Goal: Task Accomplishment & Management: Complete application form

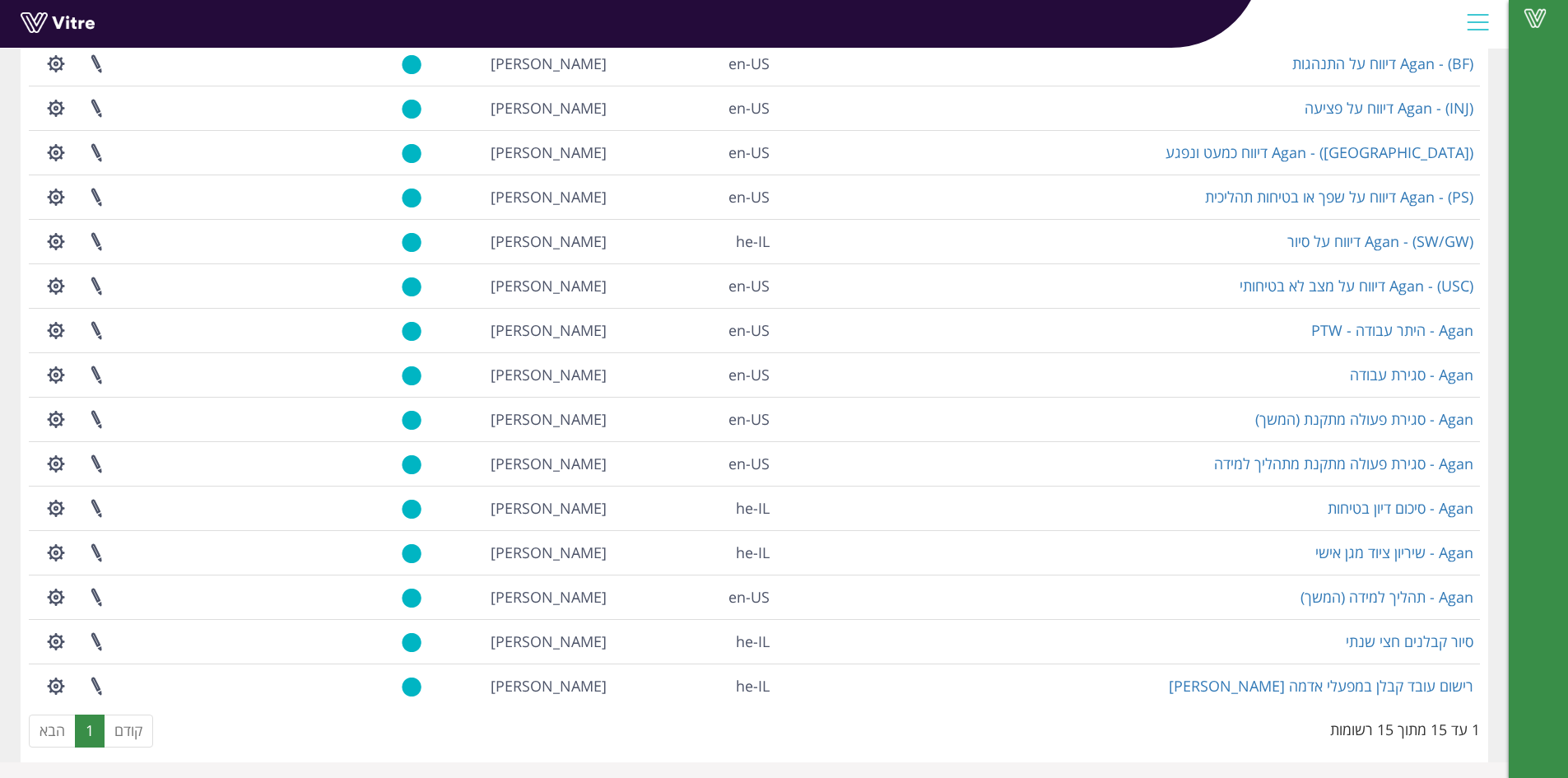
scroll to position [171, 0]
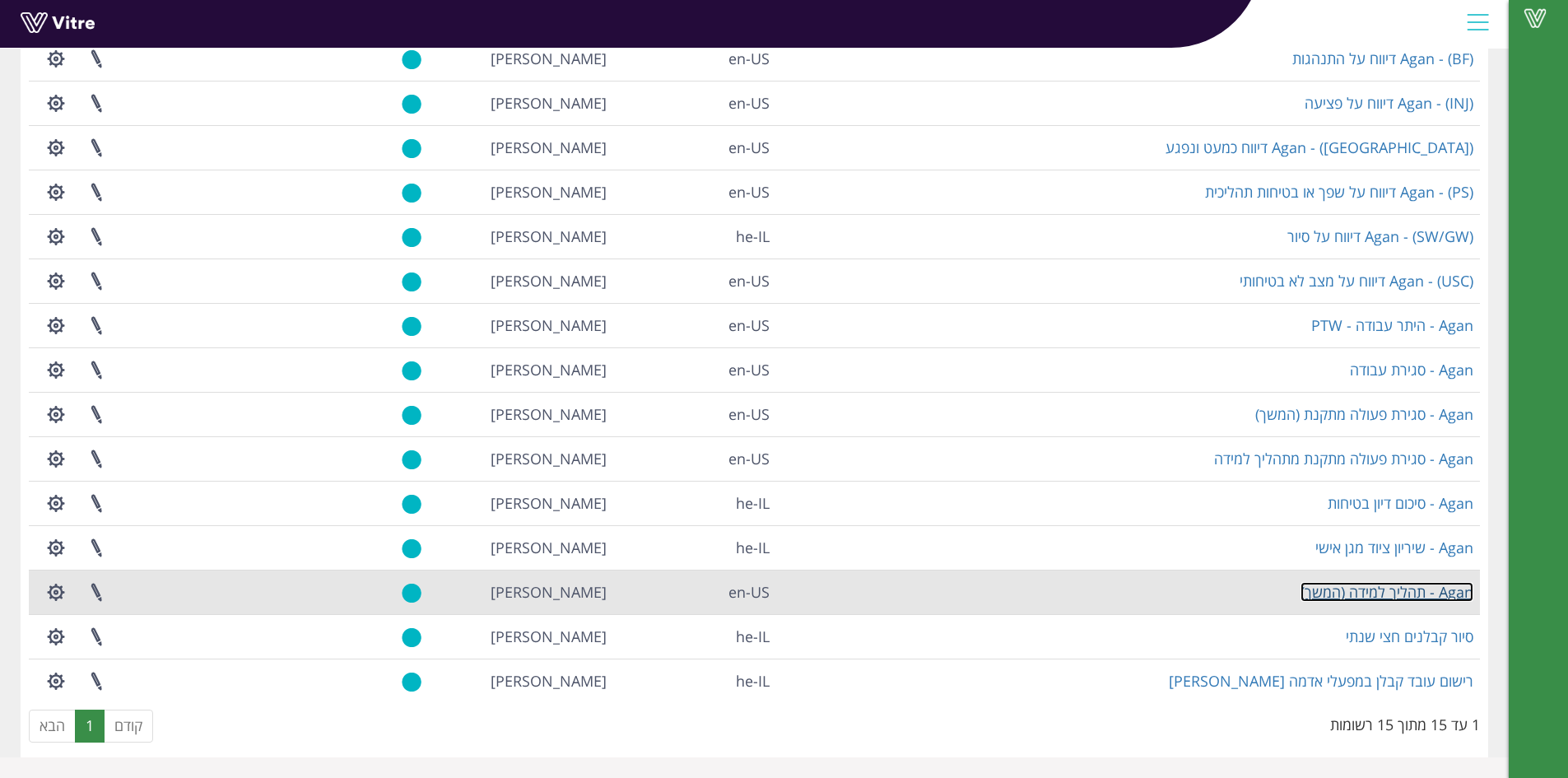
click at [1351, 588] on link "Agan - תהליך למידה (המשך)" at bounding box center [1386, 592] width 172 height 20
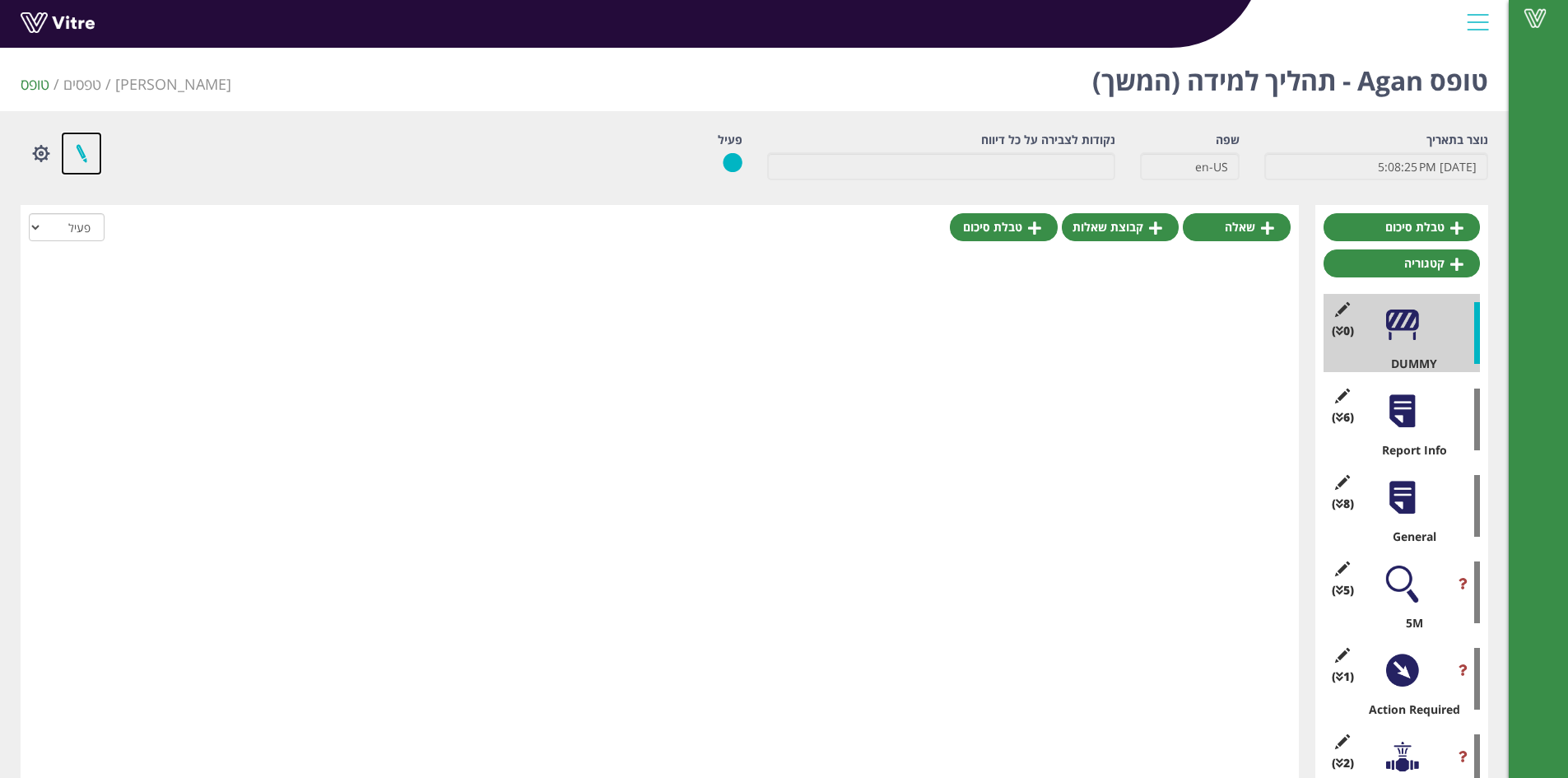
click at [75, 149] on link at bounding box center [81, 154] width 41 height 44
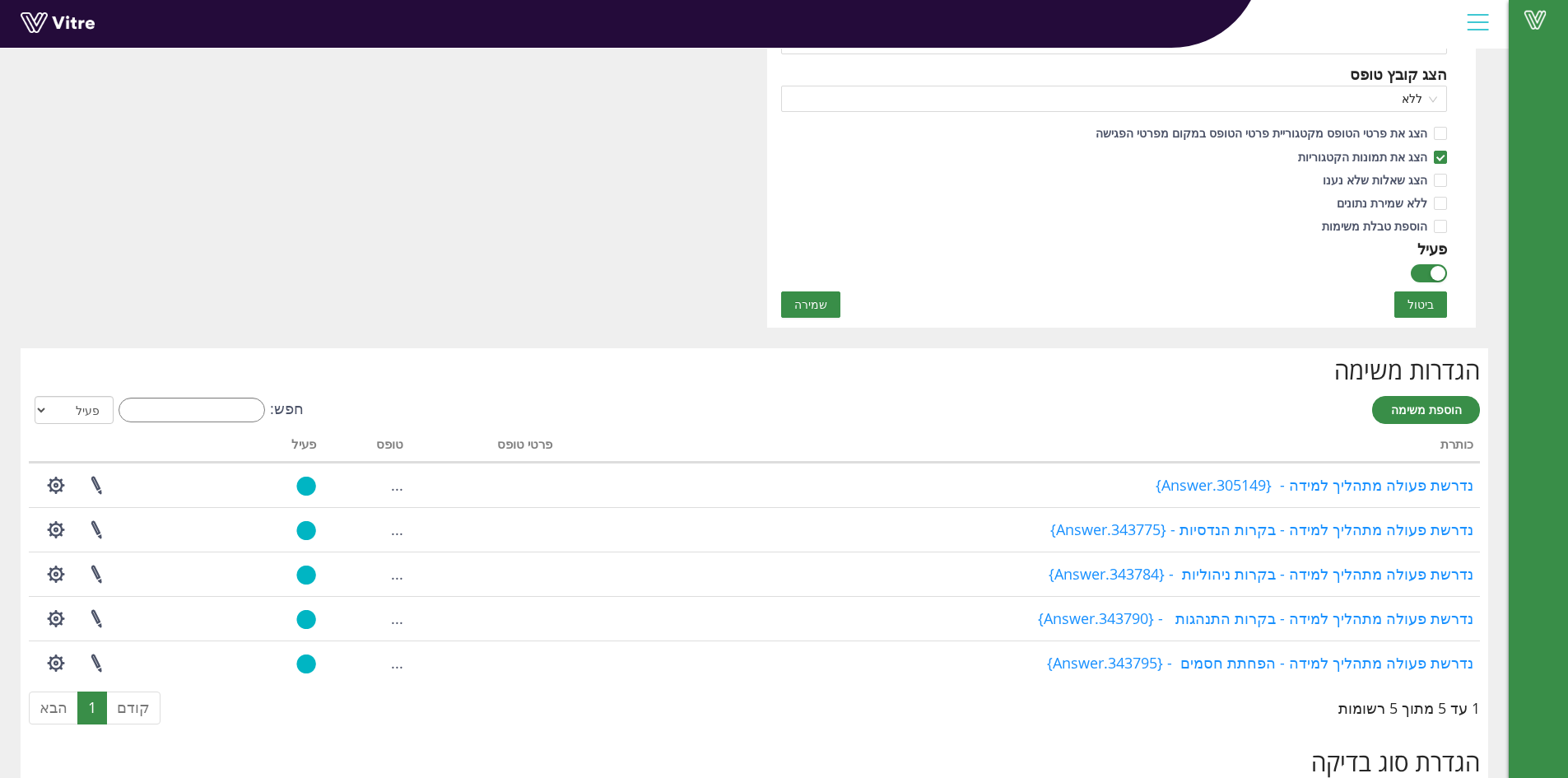
scroll to position [1111, 0]
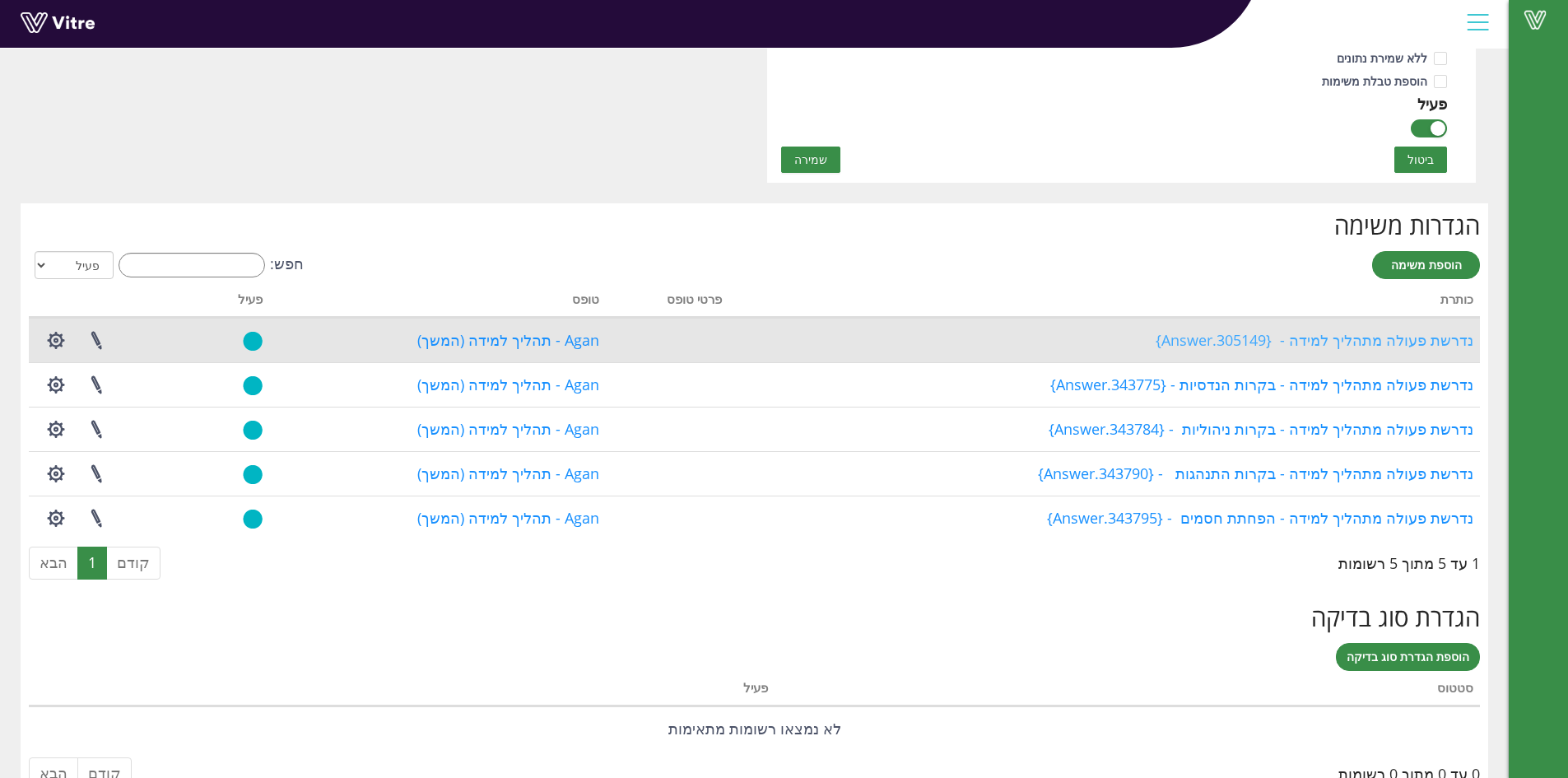
click at [1205, 346] on link "נדרשת פעולה מתהליך למידה - {305149.Answer}" at bounding box center [1314, 340] width 318 height 20
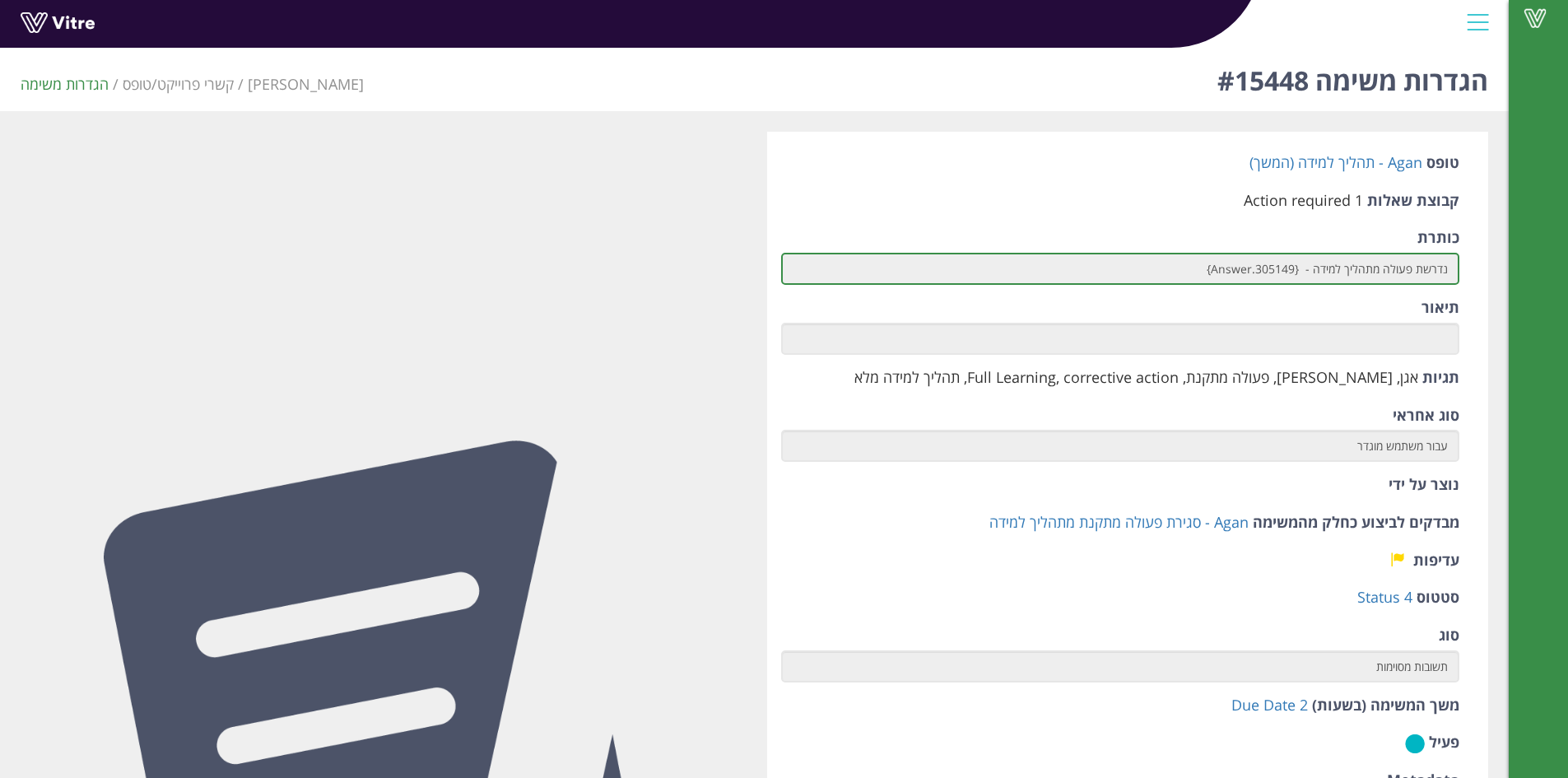
drag, startPoint x: 1206, startPoint y: 267, endPoint x: 1243, endPoint y: 270, distance: 37.1
click at [1243, 270] on input "נדרשת פעולה מתהליך למידה - {305149.Answer}" at bounding box center [1119, 268] width 679 height 32
click at [1211, 271] on input "נדרשת פעולה מתהליך למידה - {305149.Answer}" at bounding box center [1119, 268] width 679 height 32
click at [1176, 271] on input "נדרשת פעולה מתהליך למידה - {305149.Answer}" at bounding box center [1119, 268] width 679 height 32
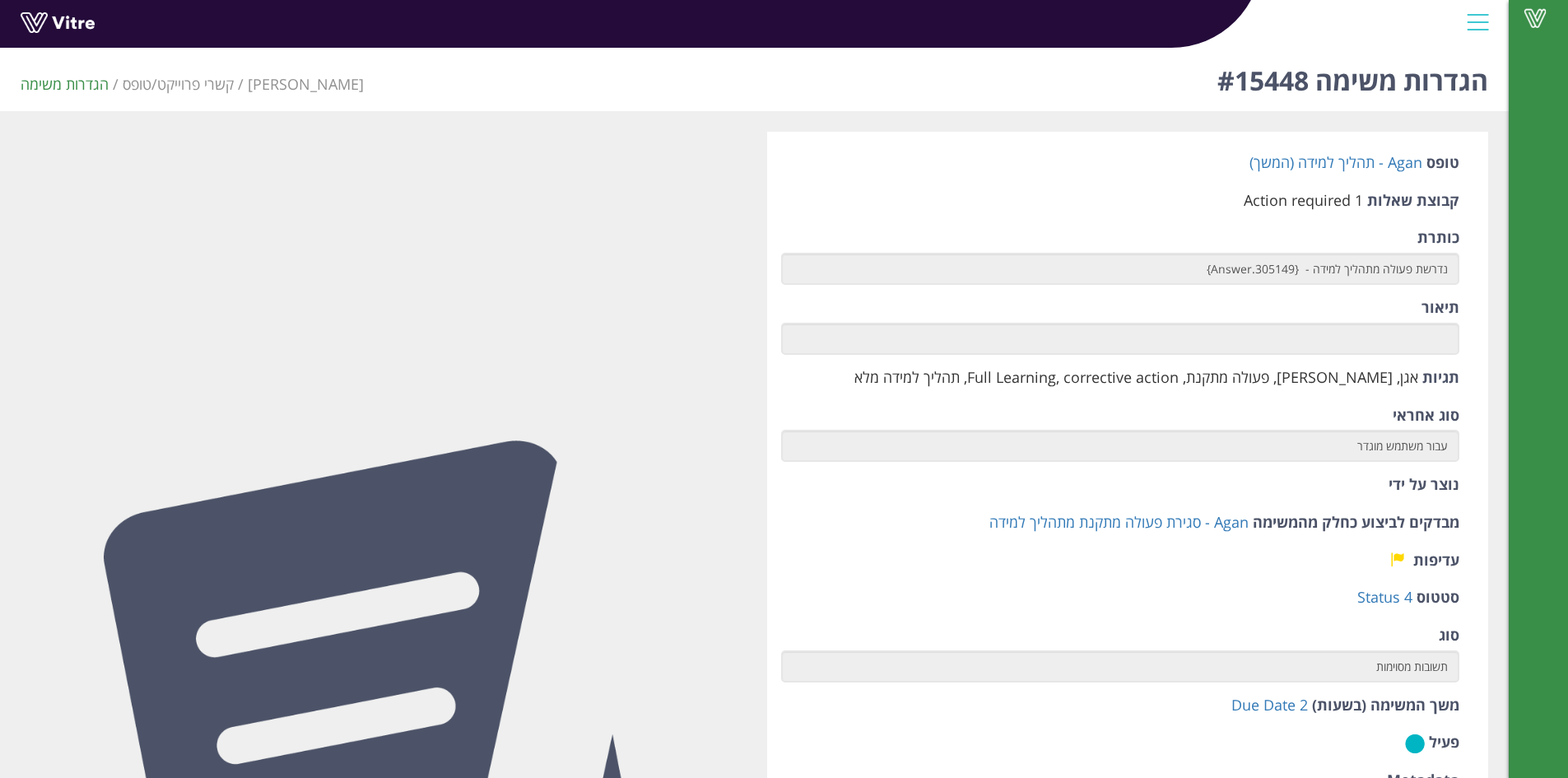
click at [1484, 19] on div at bounding box center [1477, 22] width 37 height 45
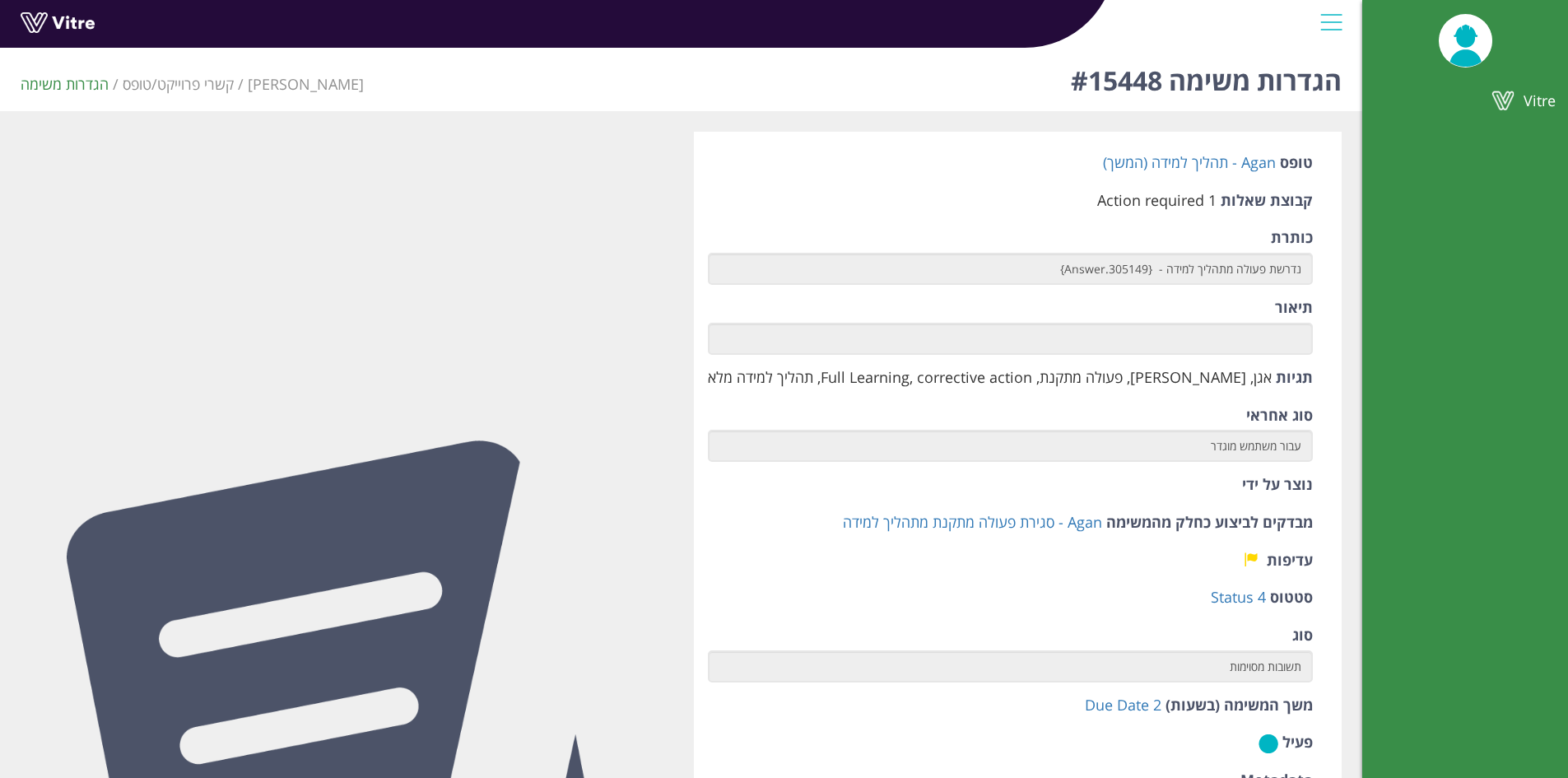
click at [1327, 22] on div at bounding box center [1331, 22] width 37 height 45
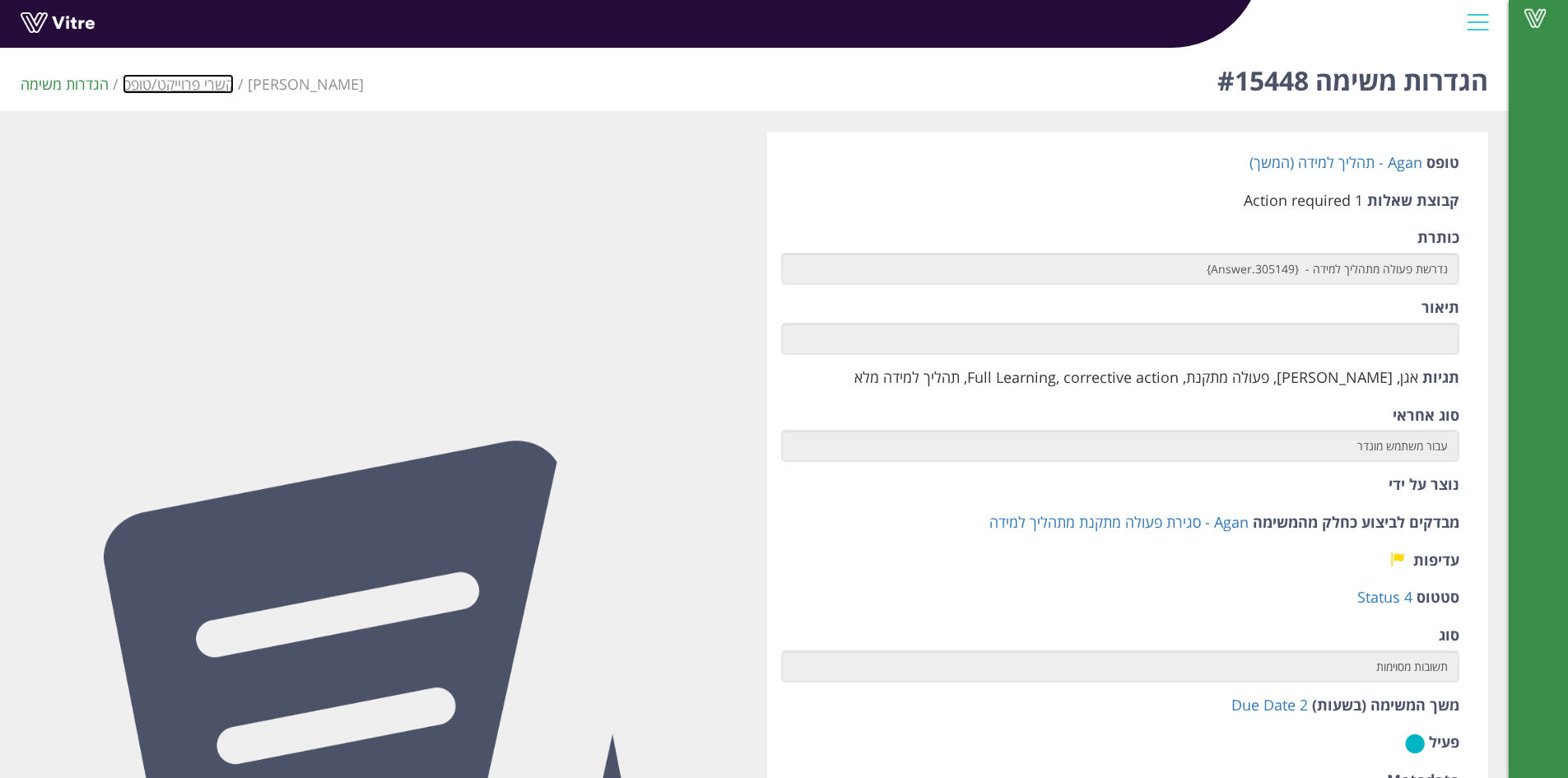
click at [148, 90] on link "קשרי פרוייקט/טופס" at bounding box center [177, 84] width 111 height 20
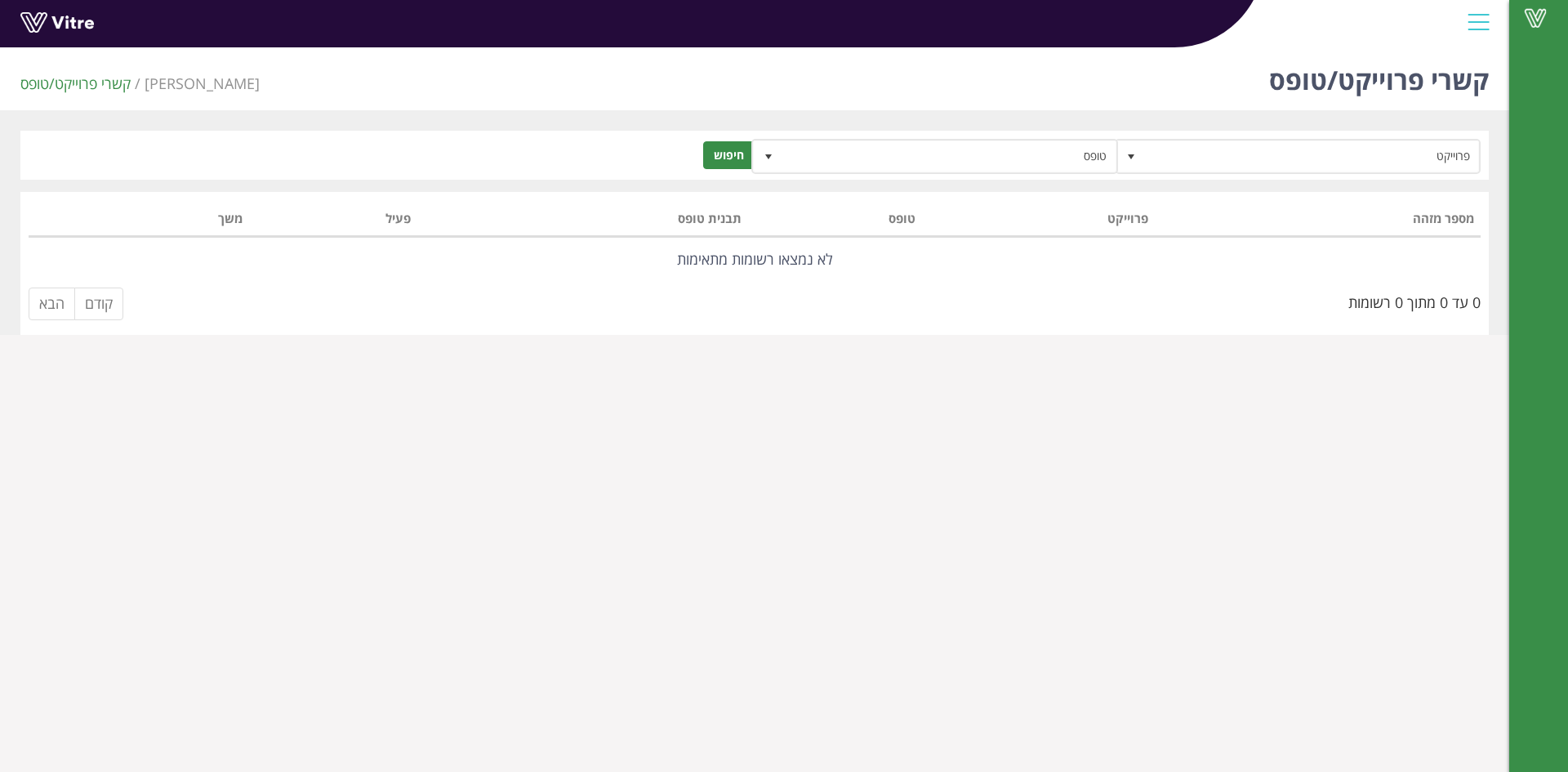
click at [171, 86] on span "[PERSON_NAME]" at bounding box center [202, 83] width 115 height 20
click at [26, 86] on li "קשרי פרוייקט/טופס" at bounding box center [82, 83] width 124 height 21
drag, startPoint x: 1405, startPoint y: 40, endPoint x: 1206, endPoint y: 7, distance: 201.7
click at [1452, 3] on img at bounding box center [1452, 3] width 0 height 0
